Goal: Transaction & Acquisition: Purchase product/service

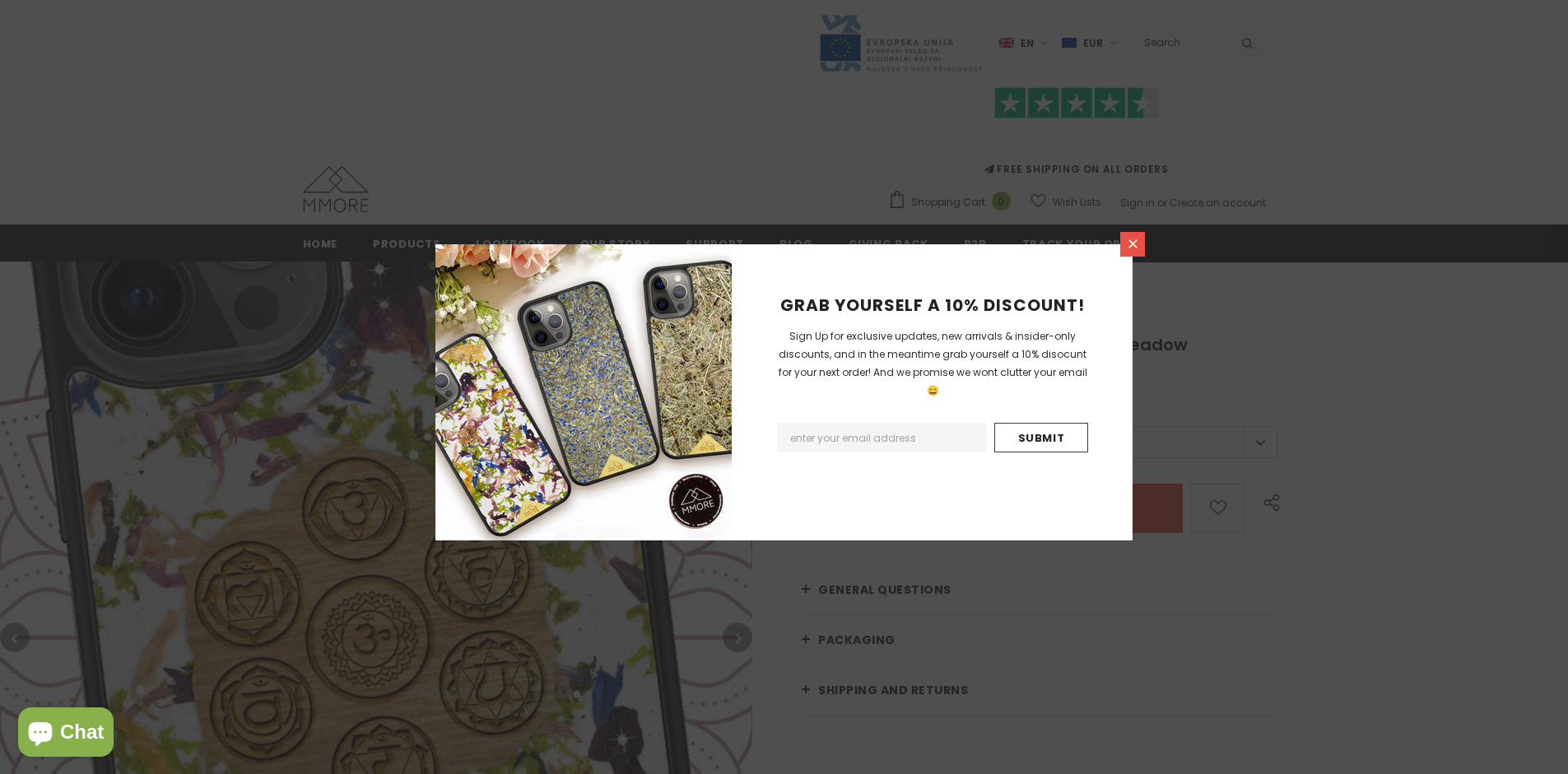
click at [1133, 243] on icon at bounding box center [1133, 244] width 10 height 10
